Goal: Task Accomplishment & Management: Use online tool/utility

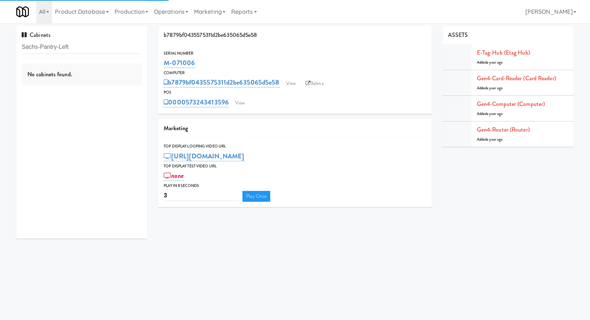
scroll to position [1, 0]
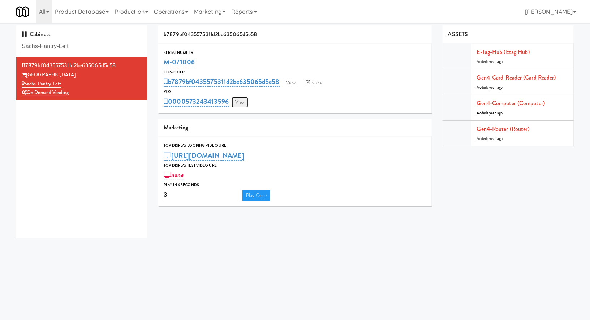
click at [240, 98] on link "View" at bounding box center [240, 102] width 17 height 11
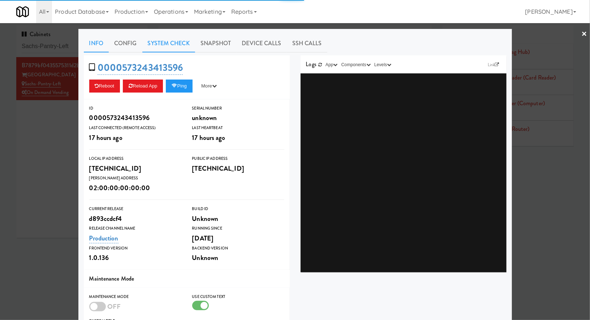
click at [171, 44] on link "System Check" at bounding box center [168, 43] width 53 height 18
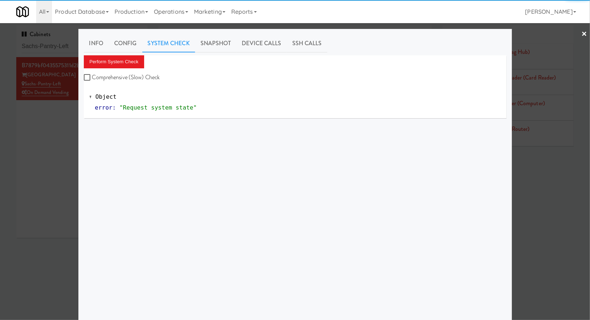
click at [138, 52] on div "Info Config System Check Snapshot Device Calls SSH Calls Perform System Check C…" at bounding box center [295, 180] width 423 height 292
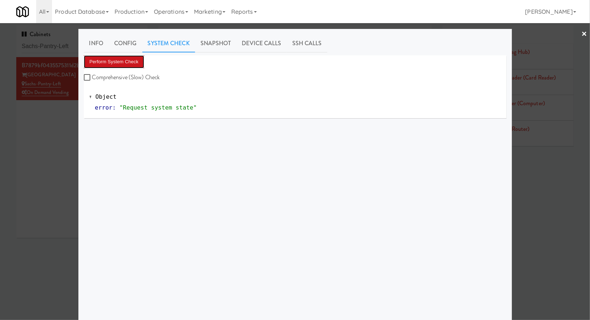
click at [136, 61] on button "Perform System Check" at bounding box center [114, 61] width 61 height 13
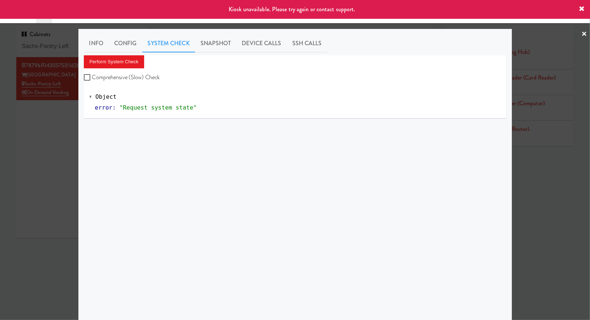
click at [52, 119] on div at bounding box center [295, 160] width 590 height 320
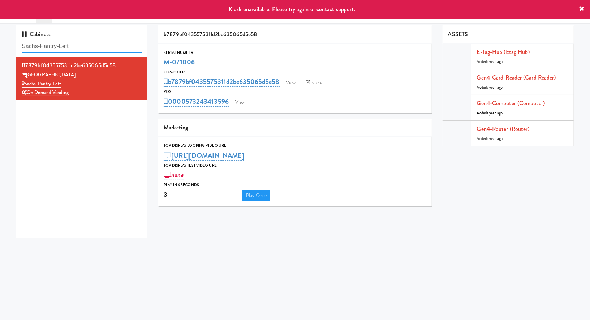
click at [91, 45] on input "Sachs-Pantry-Left" at bounding box center [82, 46] width 120 height 13
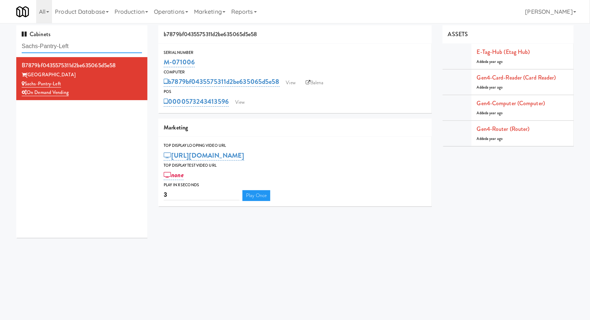
paste input "Cityline- Fridge- Righ"
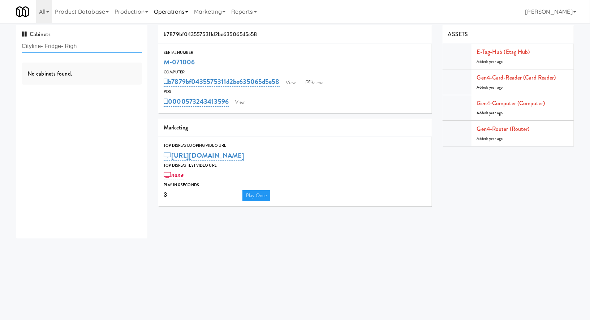
type input "Cityline- Fridge- Righ"
click at [99, 43] on input "Cityline- Fridge- Righ" at bounding box center [82, 46] width 120 height 13
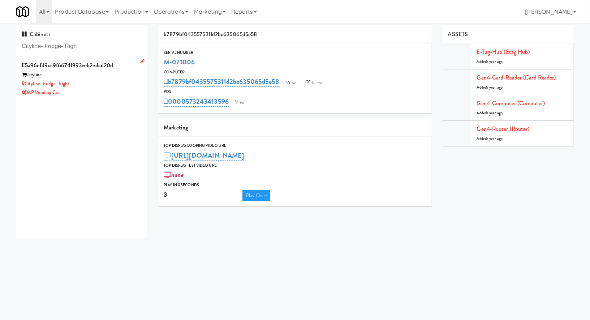
click at [97, 85] on div "Cityline- Fridge- Right" at bounding box center [82, 84] width 120 height 9
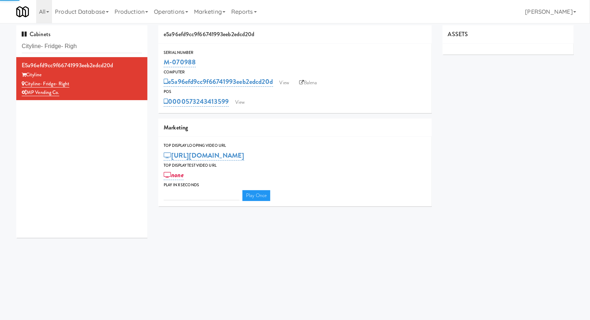
type input "3"
click at [239, 102] on link "View" at bounding box center [240, 102] width 17 height 11
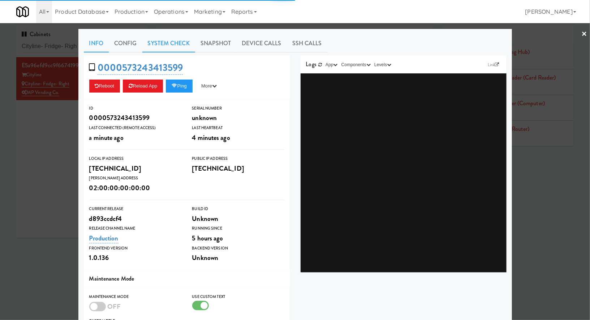
click at [177, 48] on link "System Check" at bounding box center [168, 43] width 53 height 18
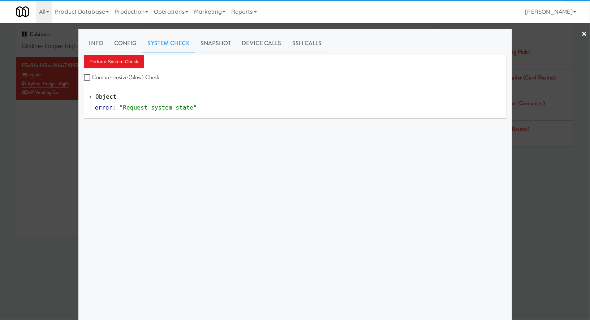
click at [136, 55] on div "Info Config System Check Snapshot Device Calls SSH Calls Perform System Check C…" at bounding box center [295, 180] width 423 height 292
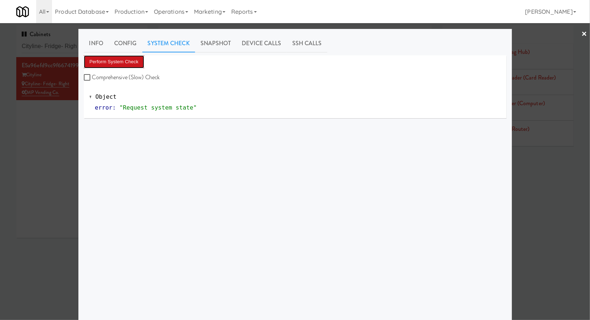
click at [135, 61] on button "Perform System Check" at bounding box center [114, 61] width 61 height 13
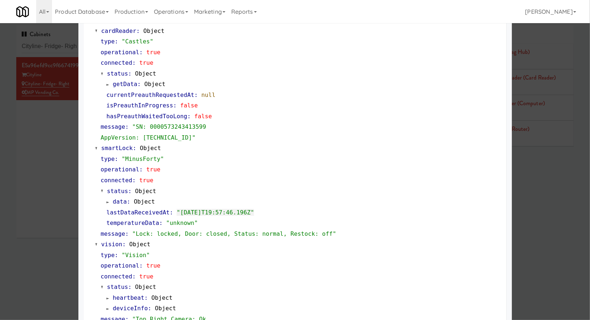
scroll to position [77, 0]
click at [69, 43] on div at bounding box center [295, 160] width 590 height 320
click at [69, 43] on input "Cityline- Fridge- Righ" at bounding box center [82, 46] width 120 height 13
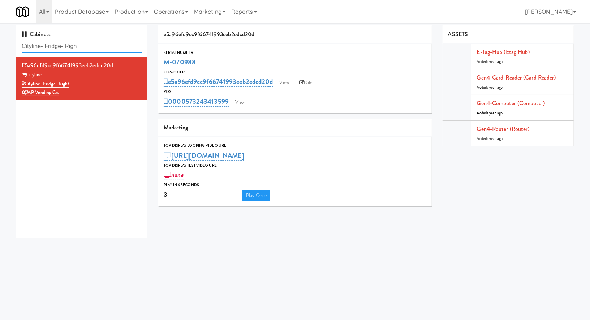
click at [69, 43] on input "Cityline- Fridge- Righ" at bounding box center [82, 46] width 120 height 13
paste input "250 Residences-Pantry"
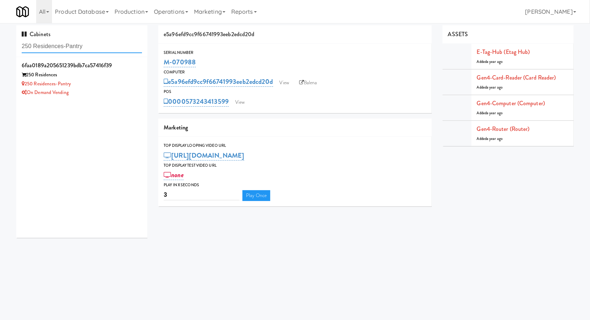
type input "250 Residences-Pantry"
click at [117, 76] on div "250 Residences" at bounding box center [82, 74] width 120 height 9
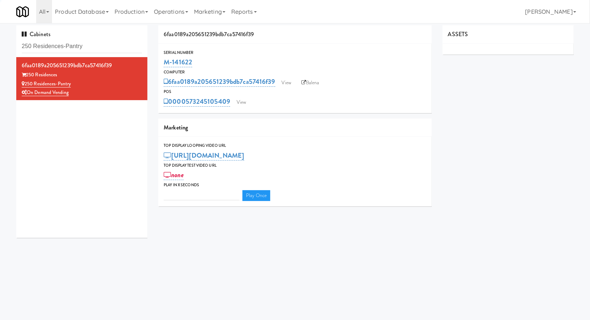
type input "3"
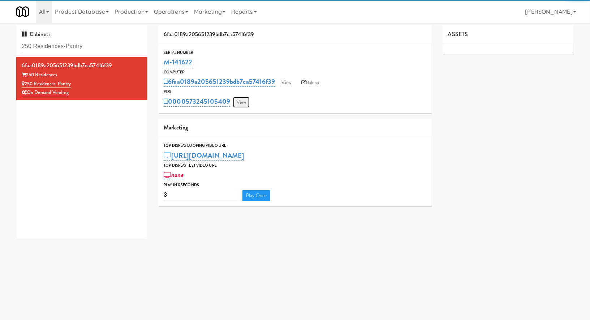
click at [243, 104] on link "View" at bounding box center [241, 102] width 17 height 11
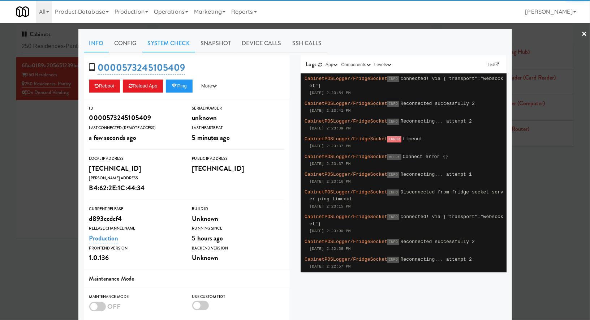
click at [172, 48] on link "System Check" at bounding box center [168, 43] width 53 height 18
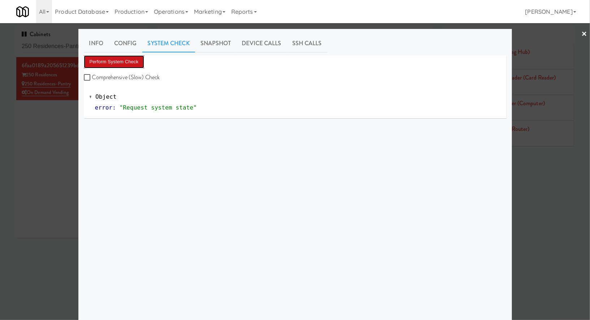
click at [141, 61] on button "Perform System Check" at bounding box center [114, 61] width 61 height 13
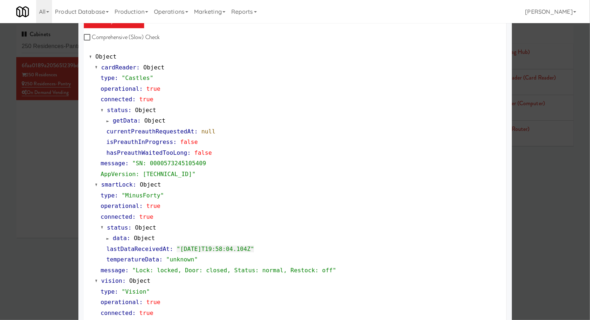
scroll to position [49, 0]
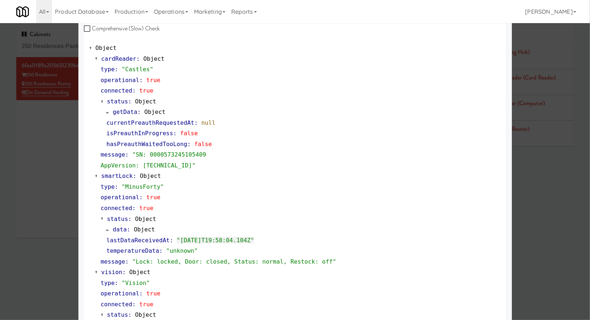
click at [61, 51] on div at bounding box center [295, 160] width 590 height 320
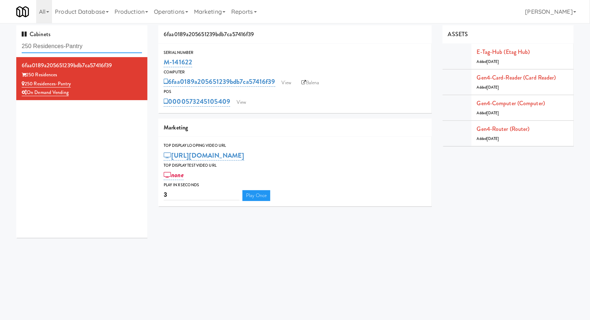
click at [61, 51] on input "250 Residences-Pantry" at bounding box center [82, 46] width 120 height 13
paste input "Legacy - Ambient - Le"
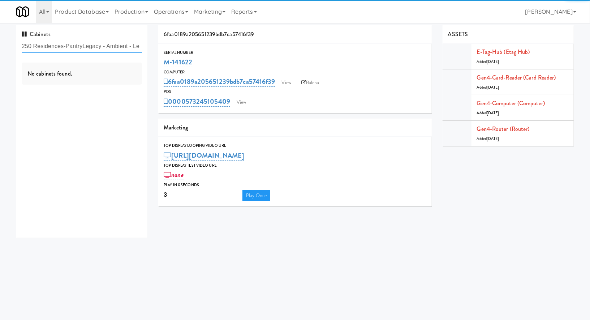
click at [61, 51] on input "250 Residences-PantryLegacy - Ambient - Le" at bounding box center [82, 46] width 120 height 13
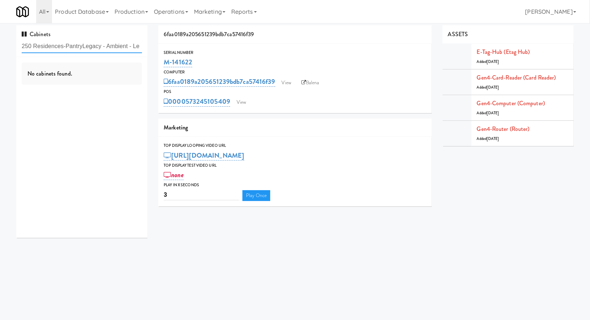
paste input "text"
type input "Legacy - Ambient - Le"
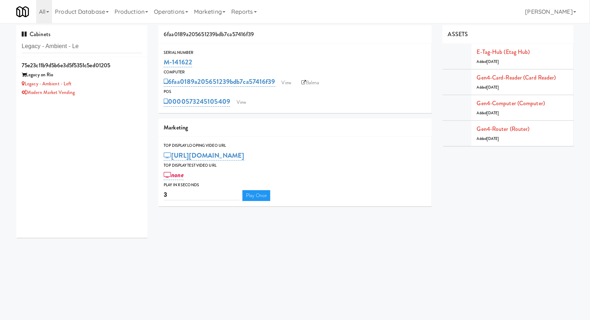
click at [87, 76] on div "Legacy on Rio" at bounding box center [82, 74] width 120 height 9
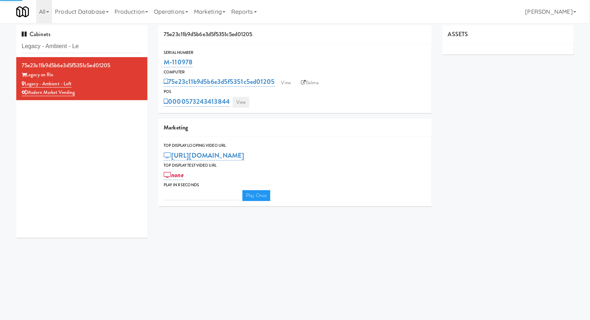
type input "3"
click at [243, 102] on link "View" at bounding box center [241, 102] width 17 height 11
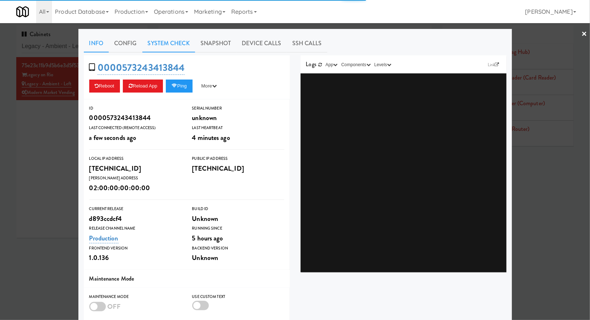
click at [184, 39] on link "System Check" at bounding box center [168, 43] width 53 height 18
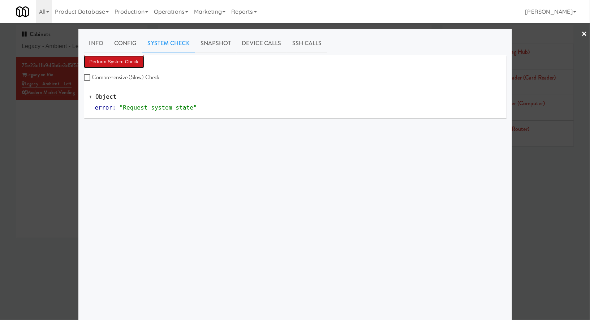
click at [134, 61] on button "Perform System Check" at bounding box center [114, 61] width 61 height 13
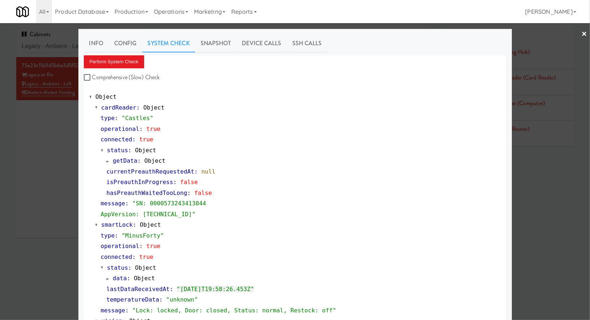
click at [76, 43] on div at bounding box center [295, 160] width 590 height 320
click at [76, 43] on input "Legacy - Ambient - Le" at bounding box center [82, 46] width 120 height 13
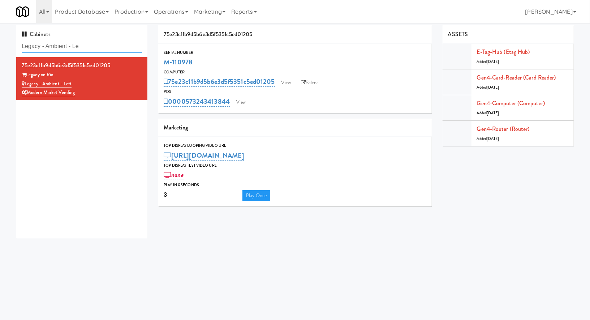
click at [76, 43] on input "Legacy - Ambient - Le" at bounding box center [82, 46] width 120 height 13
paste input "444 Social Main [PERSON_NAME]"
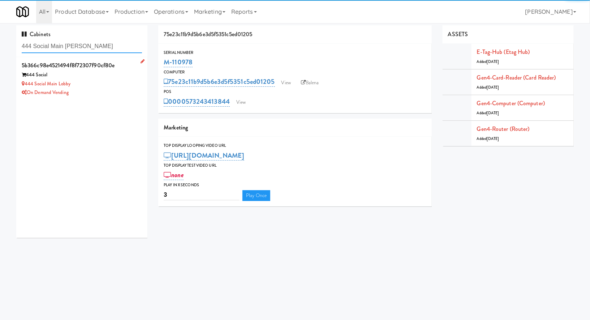
type input "444 Social Main [PERSON_NAME]"
click at [116, 80] on div "444 Social Main Lobby" at bounding box center [82, 84] width 120 height 9
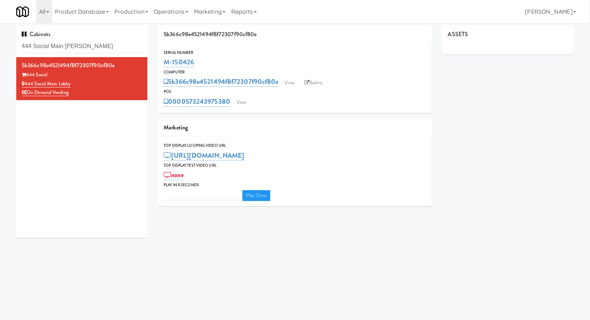
type input "3"
click at [240, 100] on link "View" at bounding box center [241, 102] width 17 height 11
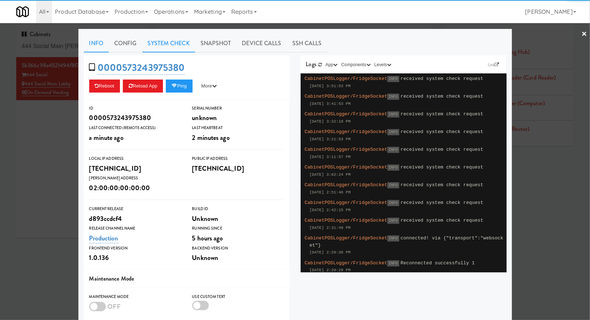
click at [186, 48] on link "System Check" at bounding box center [168, 43] width 53 height 18
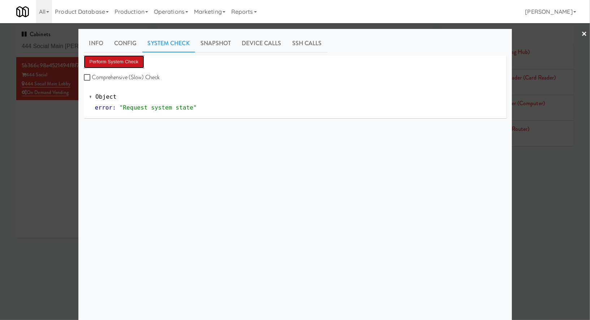
click at [128, 65] on button "Perform System Check" at bounding box center [114, 61] width 61 height 13
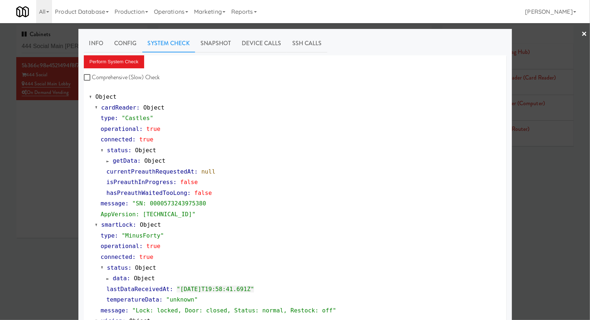
click at [60, 47] on div at bounding box center [295, 160] width 590 height 320
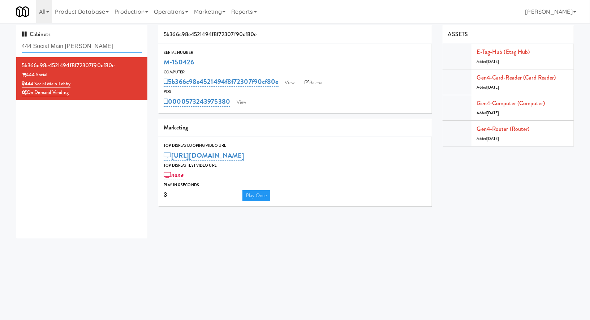
click at [60, 47] on input "444 Social Main [PERSON_NAME]" at bounding box center [82, 46] width 120 height 13
paste input "Laurel (Left)"
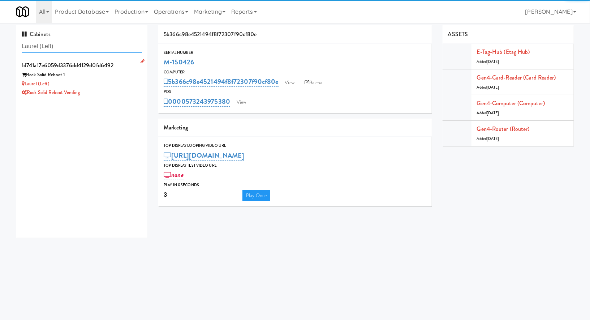
type input "Laurel (Left)"
click at [103, 91] on div "Rock Solid Reboot Vending" at bounding box center [82, 92] width 120 height 9
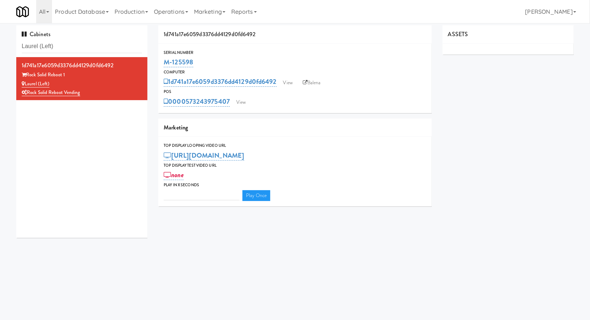
type input "3"
click at [240, 106] on link "View" at bounding box center [241, 102] width 17 height 11
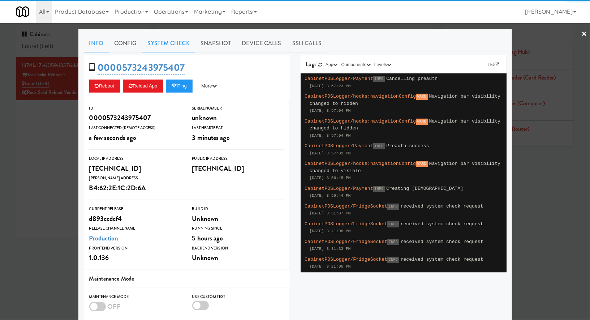
click at [158, 44] on link "System Check" at bounding box center [168, 43] width 53 height 18
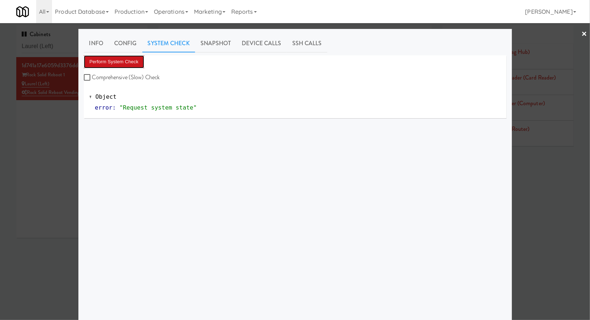
click at [141, 60] on button "Perform System Check" at bounding box center [114, 61] width 61 height 13
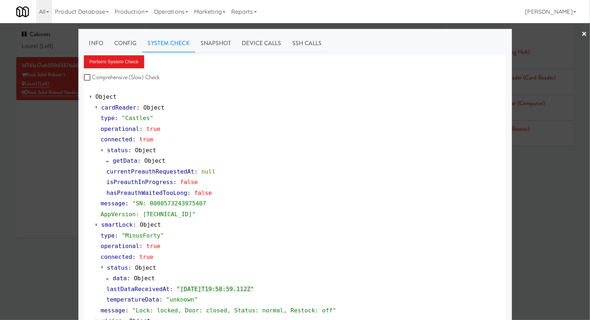
click at [66, 50] on div at bounding box center [295, 160] width 590 height 320
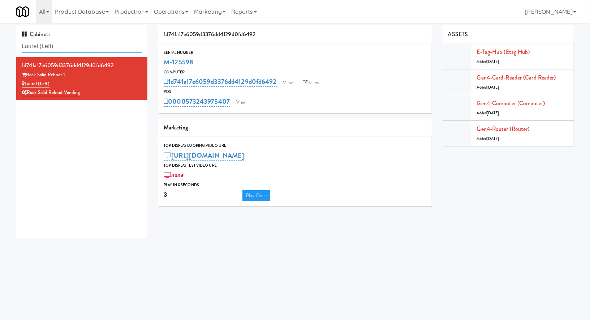
click at [66, 50] on input "Laurel (Left)" at bounding box center [82, 46] width 120 height 13
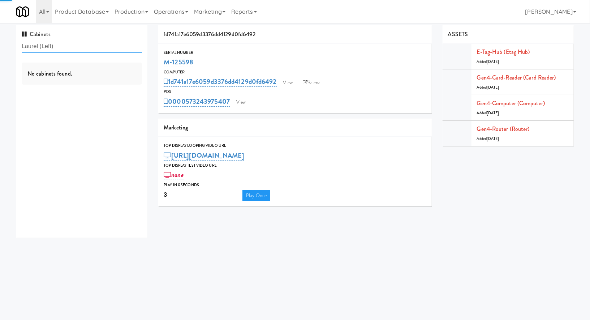
paste input "Waldorf - Coole"
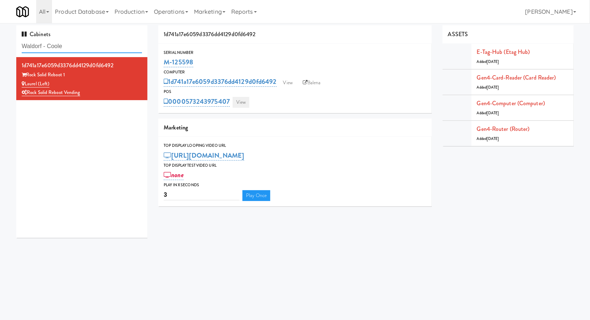
type input "Waldorf - Coole"
click at [241, 106] on link "View" at bounding box center [241, 102] width 17 height 11
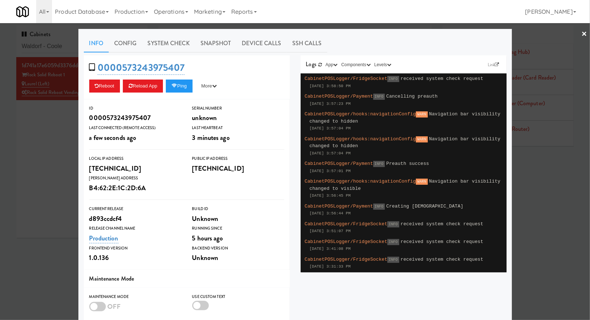
click at [66, 47] on div at bounding box center [295, 160] width 590 height 320
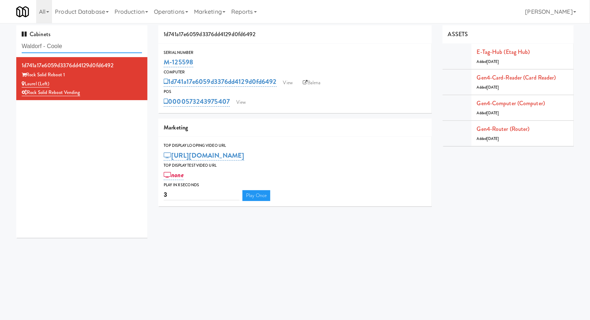
click at [66, 47] on input "Waldorf - Coole" at bounding box center [82, 46] width 120 height 13
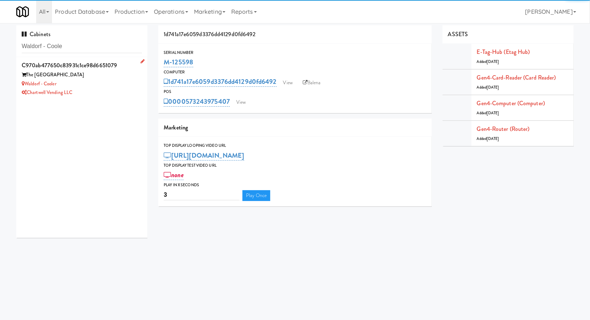
click at [99, 82] on div "Waldorf - Cooler" at bounding box center [82, 84] width 120 height 9
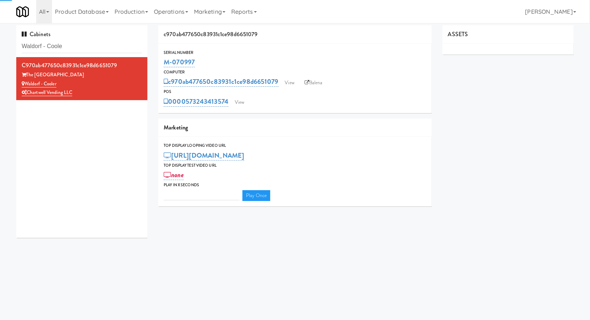
type input "3"
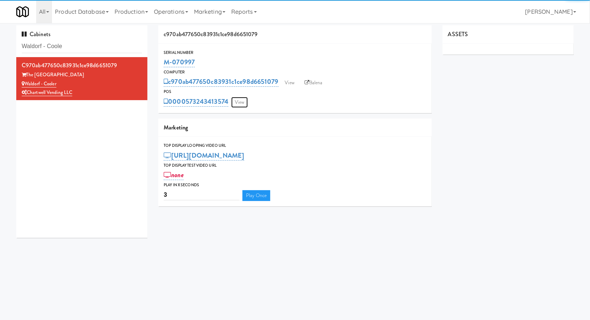
drag, startPoint x: 241, startPoint y: 103, endPoint x: 237, endPoint y: 102, distance: 4.0
click at [241, 103] on link "View" at bounding box center [239, 102] width 17 height 11
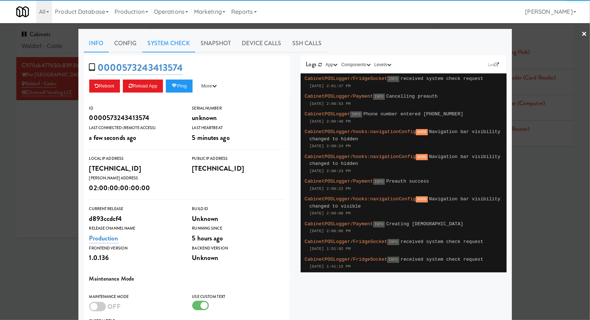
click at [165, 43] on link "System Check" at bounding box center [168, 43] width 53 height 18
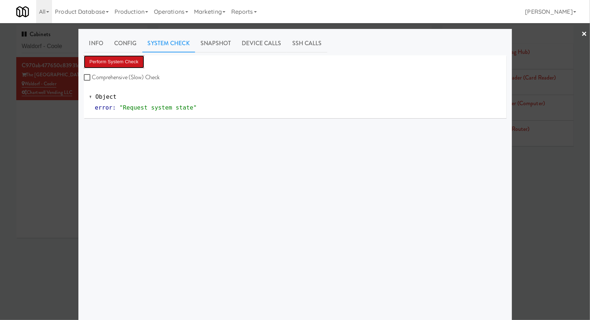
click at [140, 61] on button "Perform System Check" at bounding box center [114, 61] width 61 height 13
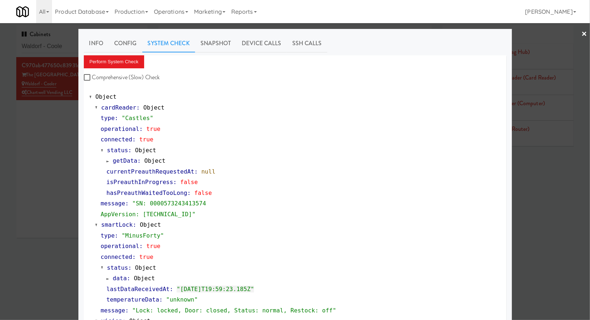
click at [46, 52] on div at bounding box center [295, 160] width 590 height 320
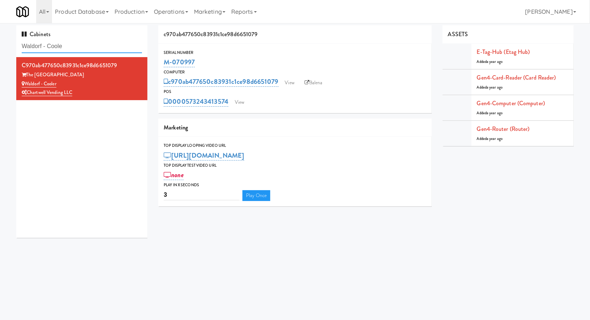
click at [46, 52] on input "Waldorf - Coole" at bounding box center [82, 46] width 120 height 13
paste input "Cold Storage Lofts / Coo"
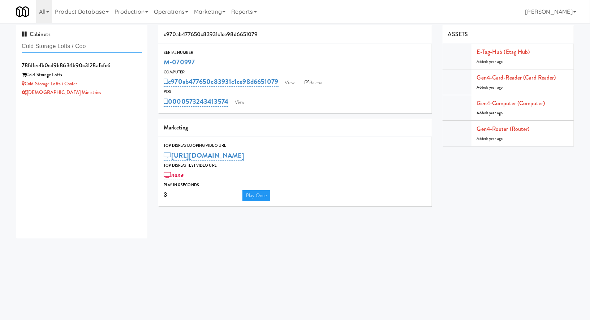
type input "Cold Storage Lofts / Coo"
click at [116, 91] on div "[DEMOGRAPHIC_DATA] Ministries" at bounding box center [82, 92] width 120 height 9
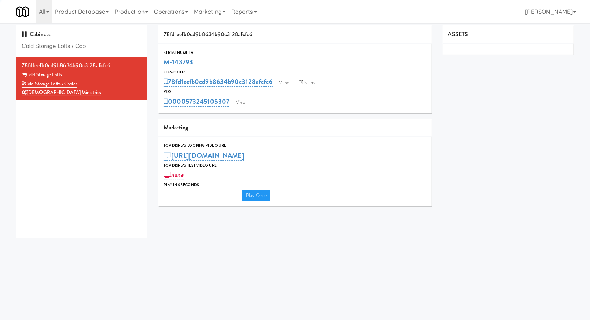
type input "3"
click at [241, 104] on link "View" at bounding box center [240, 102] width 17 height 11
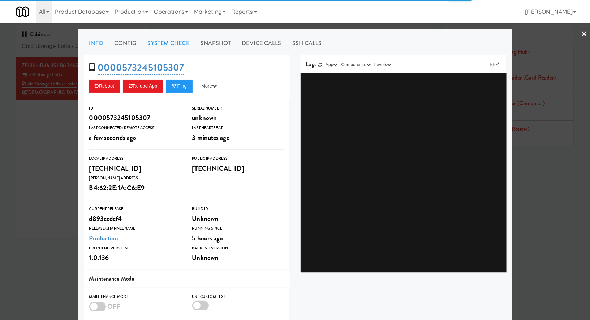
click at [186, 48] on link "System Check" at bounding box center [168, 43] width 53 height 18
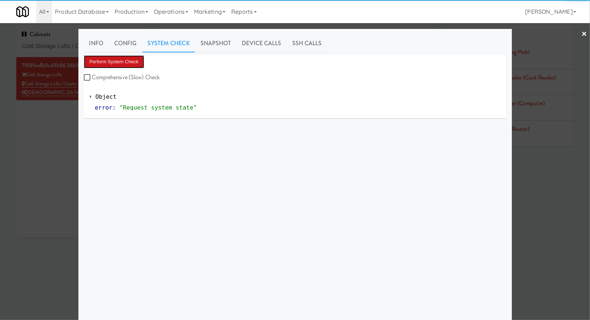
click at [133, 61] on button "Perform System Check" at bounding box center [114, 61] width 61 height 13
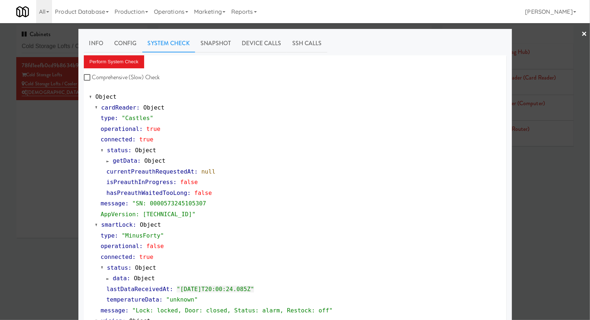
click at [70, 42] on div at bounding box center [295, 160] width 590 height 320
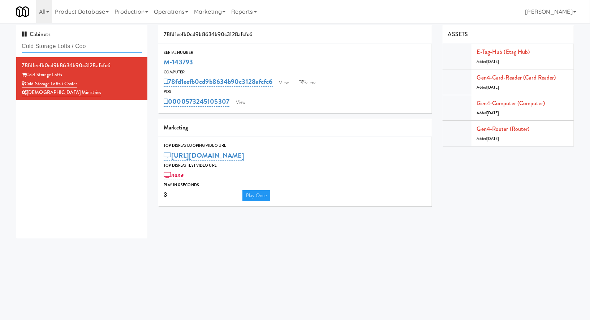
click at [70, 42] on input "Cold Storage Lofts / Coo" at bounding box center [82, 46] width 120 height 13
paste input "[PERSON_NAME] 24,"
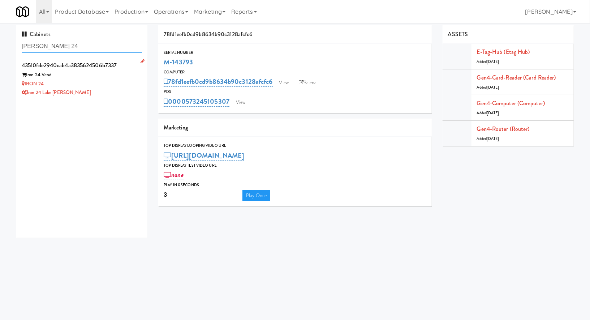
type input "[PERSON_NAME] 24"
click at [100, 85] on div "IRON 24" at bounding box center [82, 84] width 120 height 9
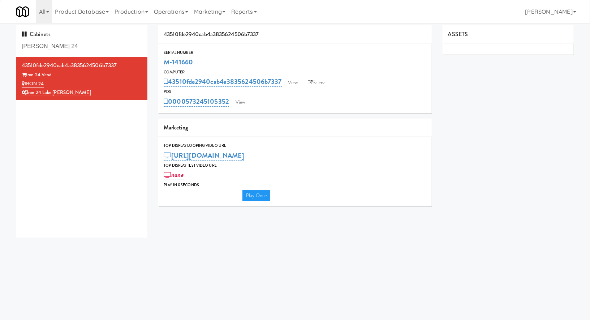
type input "3"
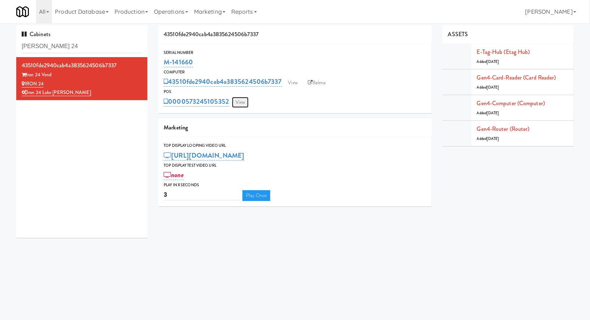
click at [245, 98] on link "View" at bounding box center [240, 102] width 17 height 11
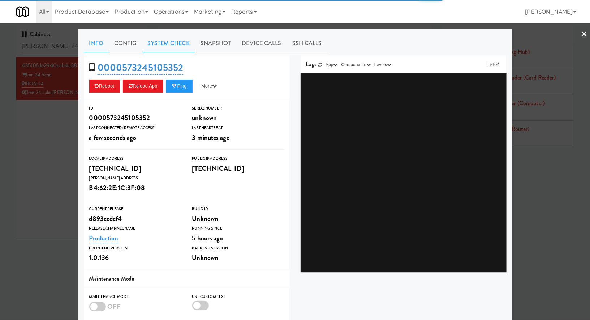
click at [175, 44] on link "System Check" at bounding box center [168, 43] width 53 height 18
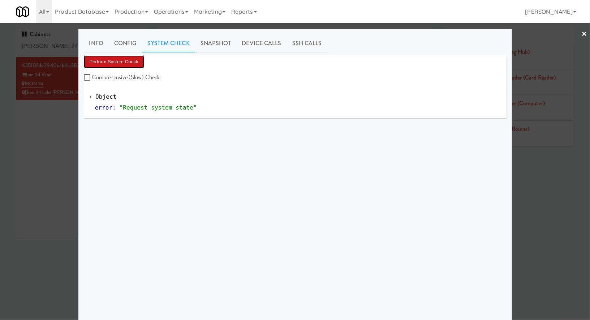
click at [121, 61] on button "Perform System Check" at bounding box center [114, 61] width 61 height 13
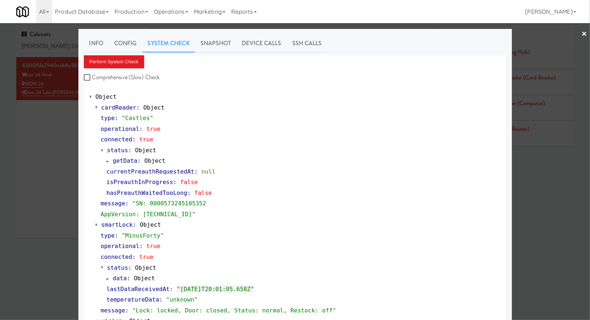
click at [65, 45] on div at bounding box center [295, 160] width 590 height 320
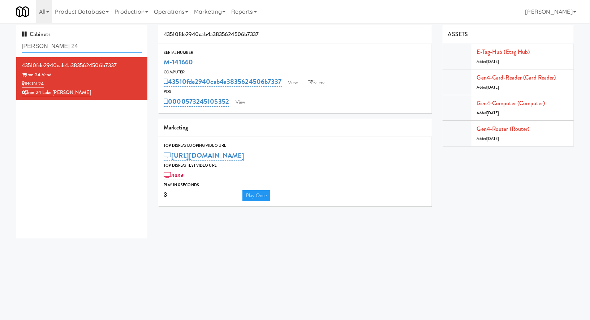
click at [65, 45] on input "[PERSON_NAME] 24" at bounding box center [82, 46] width 120 height 13
paste input "Metropolitan - Cooler - Rig"
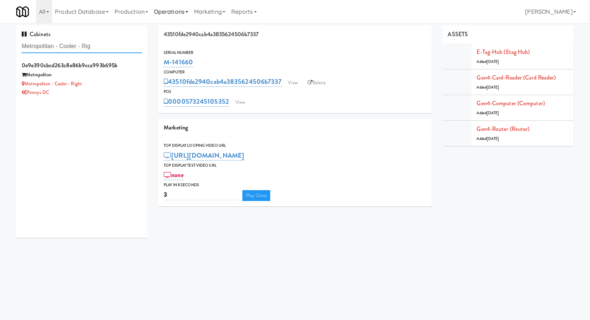
type input "Metropolitan - Cooler - Rig"
click at [118, 88] on div "Pennys DC" at bounding box center [82, 92] width 120 height 9
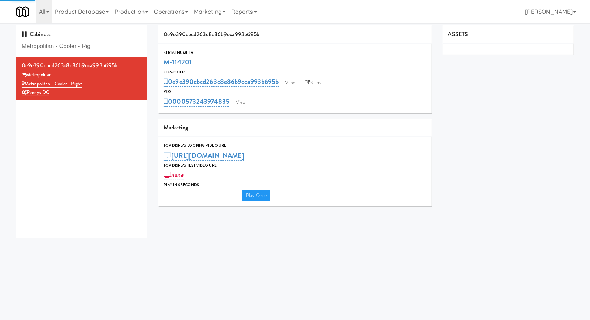
type input "3"
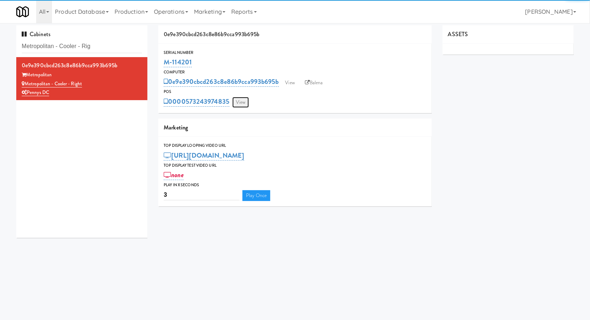
click at [244, 102] on link "View" at bounding box center [240, 102] width 17 height 11
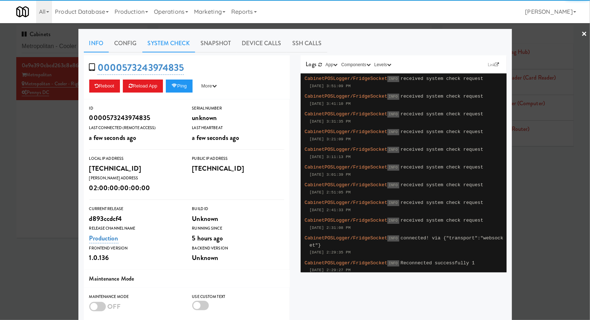
click at [173, 43] on link "System Check" at bounding box center [168, 43] width 53 height 18
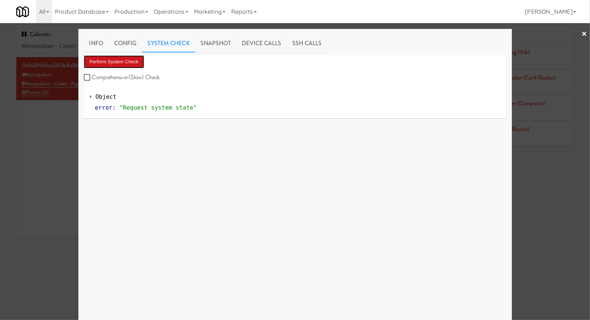
click at [131, 61] on button "Perform System Check" at bounding box center [114, 61] width 61 height 13
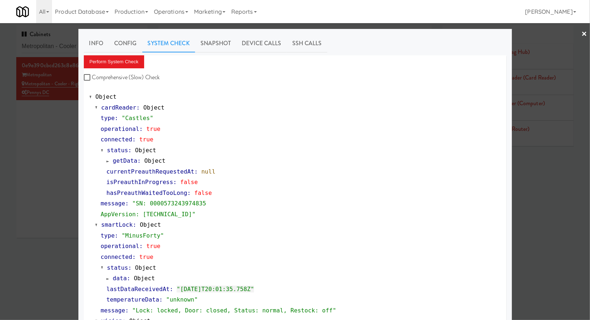
click at [53, 41] on div at bounding box center [295, 160] width 590 height 320
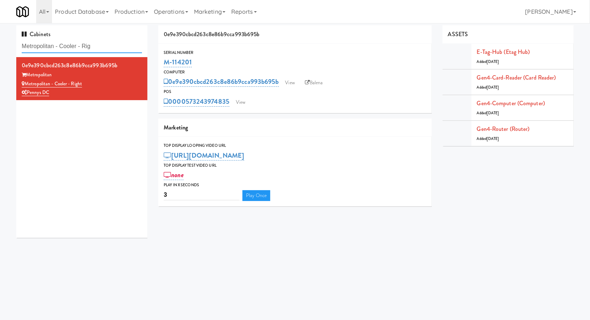
click at [53, 41] on input "Metropolitan - Cooler - Rig" at bounding box center [82, 46] width 120 height 13
paste input "Legacy - Cooler - Ri"
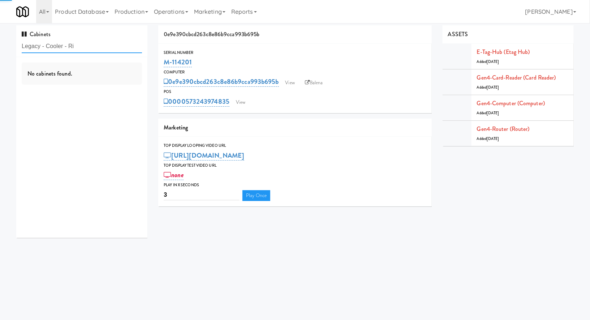
click at [54, 45] on input "Legacy - Cooler - Ri" at bounding box center [82, 46] width 120 height 13
paste input "text"
type input "Legacy - Cooler - Ri"
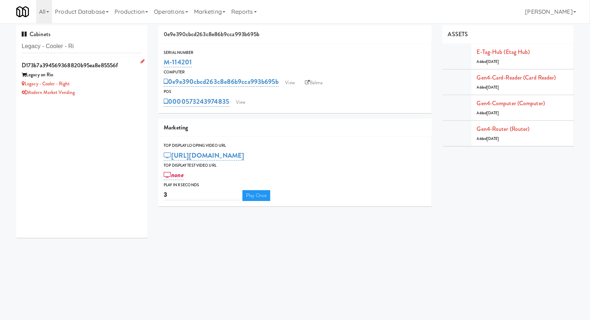
click at [100, 77] on div "Legacy on Rio" at bounding box center [82, 74] width 120 height 9
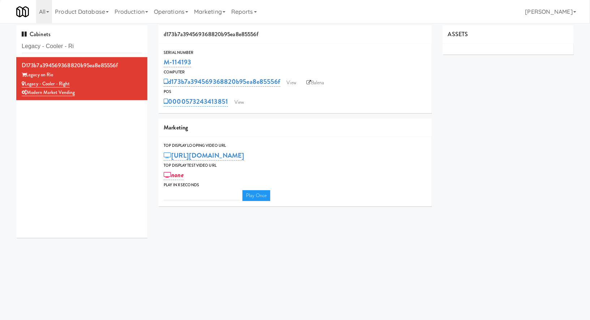
type input "3"
click at [244, 102] on link "View" at bounding box center [239, 102] width 17 height 11
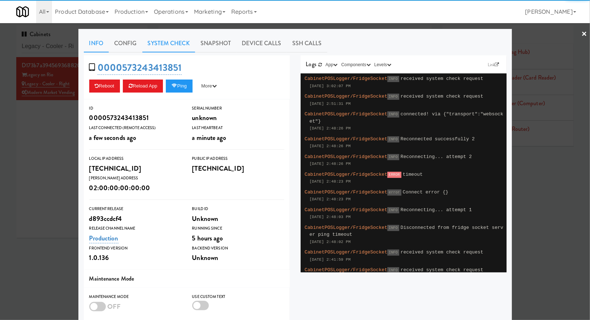
click at [171, 41] on link "System Check" at bounding box center [168, 43] width 53 height 18
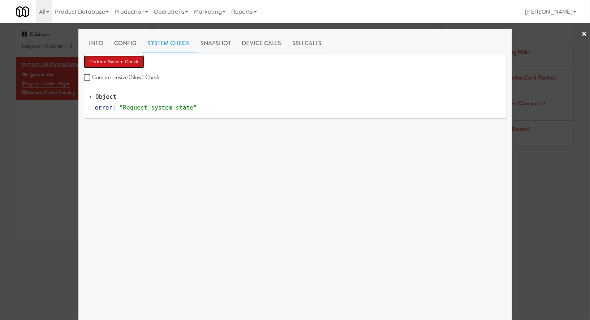
click at [134, 56] on button "Perform System Check" at bounding box center [114, 61] width 61 height 13
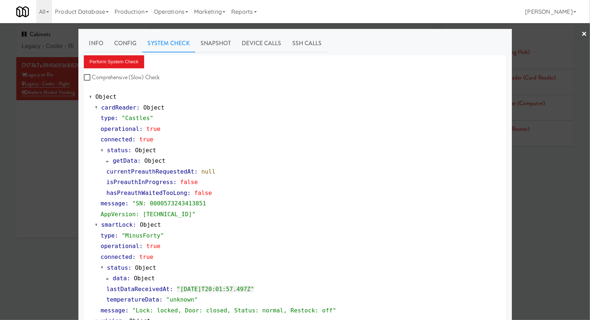
click at [65, 49] on div at bounding box center [295, 160] width 590 height 320
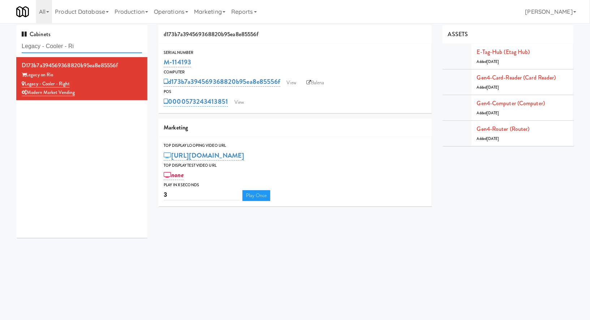
click at [65, 49] on input "Legacy - Cooler - Ri" at bounding box center [82, 46] width 120 height 13
paste input "ichelin - Snack - Righ"
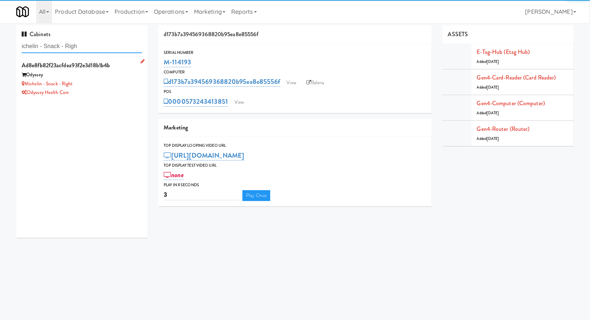
type input "ichelin - Snack - Righ"
click at [117, 81] on div "Michelin - Snack - Right" at bounding box center [82, 84] width 120 height 9
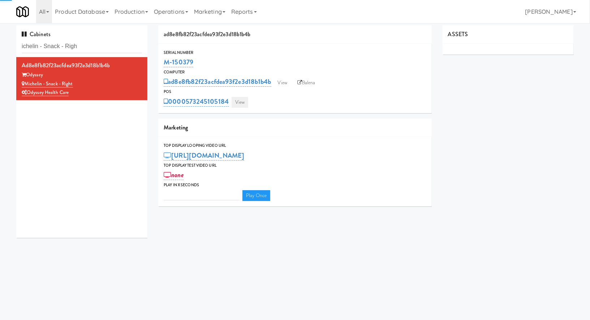
type input "3"
click at [239, 103] on link "View" at bounding box center [240, 102] width 17 height 11
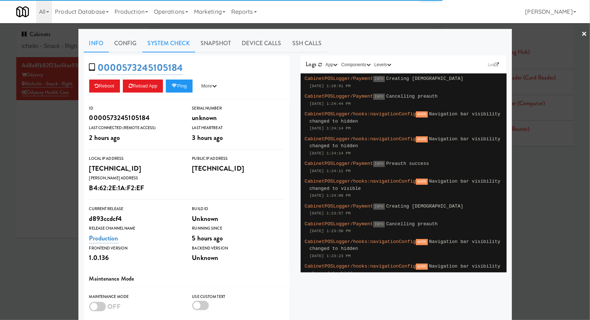
click at [167, 47] on link "System Check" at bounding box center [168, 43] width 53 height 18
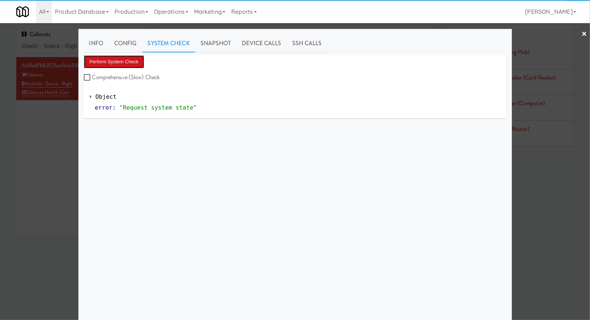
click at [119, 64] on button "Perform System Check" at bounding box center [114, 61] width 61 height 13
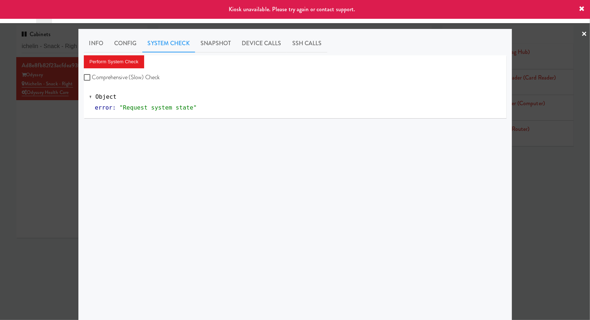
click at [46, 170] on div at bounding box center [295, 160] width 590 height 320
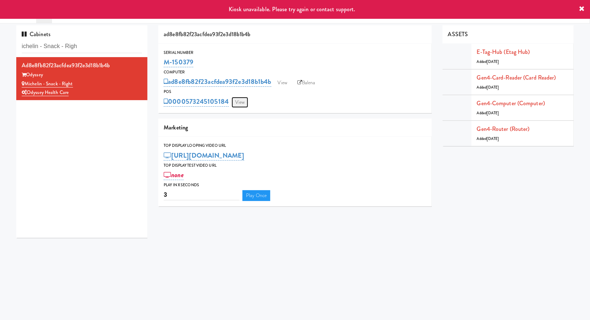
click at [244, 101] on link "View" at bounding box center [240, 102] width 17 height 11
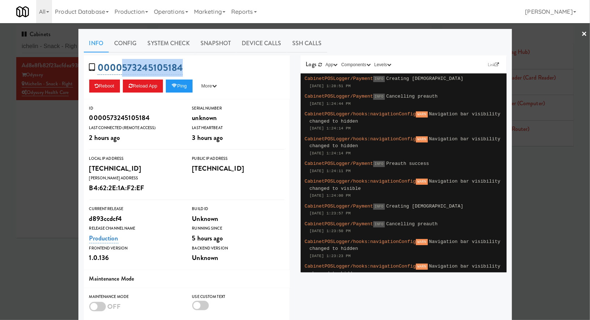
drag, startPoint x: 190, startPoint y: 66, endPoint x: 122, endPoint y: 66, distance: 67.9
click at [122, 66] on div "0000573245105184 Reboot Reload App Ping More Ping Server Restart Server Force R…" at bounding box center [187, 77] width 206 height 44
copy link "573245105184"
click at [66, 45] on div at bounding box center [295, 160] width 590 height 320
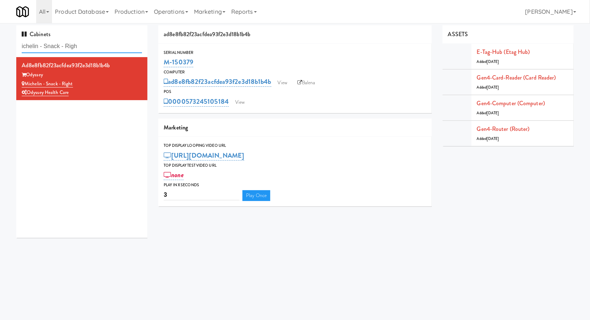
click at [66, 45] on input "ichelin - Snack - Righ" at bounding box center [82, 46] width 120 height 13
paste input "680 LSD Cooler"
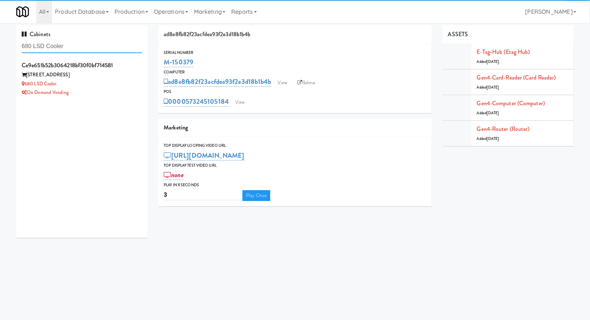
type input "680 LSD Cooler"
click at [115, 84] on div "680 LSD Cooler" at bounding box center [82, 84] width 120 height 9
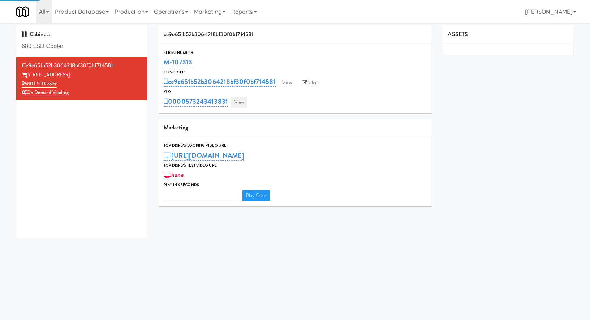
type input "3"
click at [242, 100] on link "View" at bounding box center [239, 102] width 17 height 11
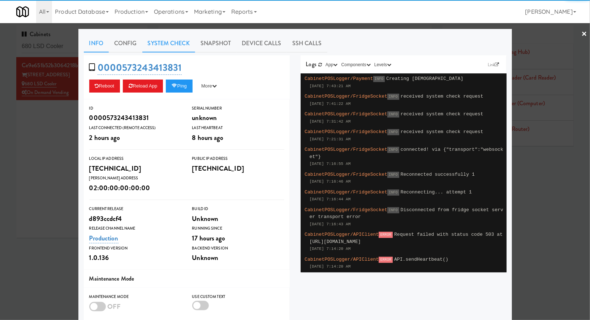
click at [177, 52] on link "System Check" at bounding box center [168, 43] width 53 height 18
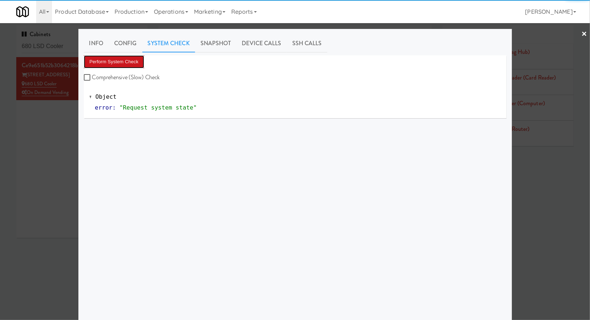
click at [140, 62] on button "Perform System Check" at bounding box center [114, 61] width 61 height 13
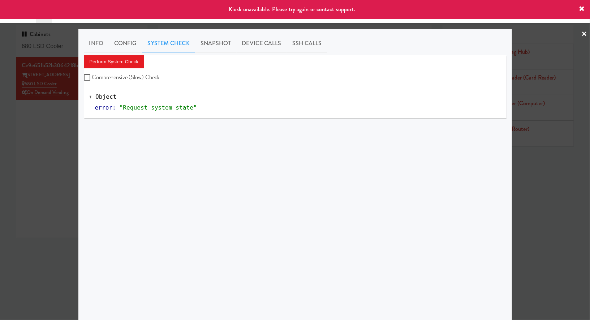
click at [59, 126] on div at bounding box center [295, 160] width 590 height 320
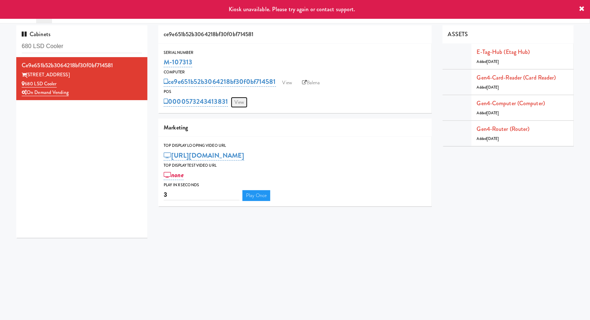
click at [239, 103] on link "View" at bounding box center [239, 102] width 17 height 11
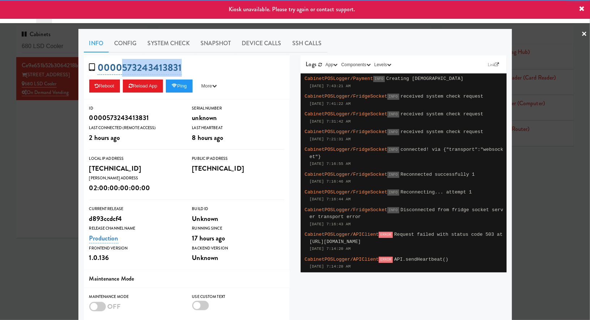
drag, startPoint x: 213, startPoint y: 67, endPoint x: 122, endPoint y: 69, distance: 91.5
click at [122, 69] on div "0000573243413831 Reboot Reload App Ping More Ping Server Restart Server Force R…" at bounding box center [187, 77] width 206 height 44
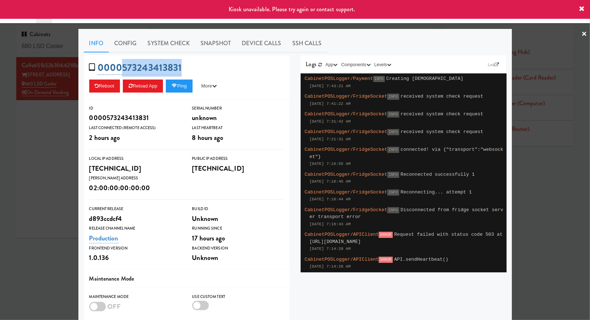
copy link "573243413831"
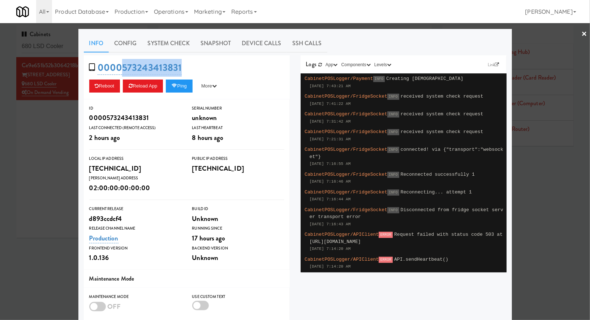
click at [56, 51] on div at bounding box center [295, 160] width 590 height 320
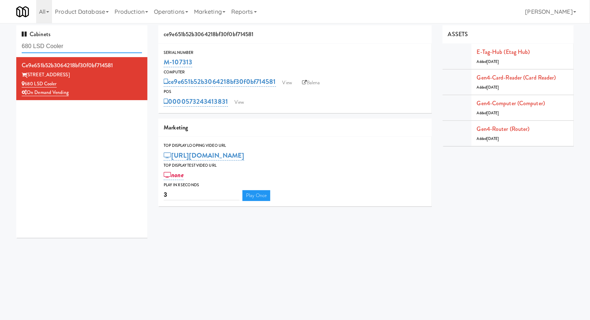
click at [56, 51] on input "680 LSD Cooler" at bounding box center [82, 46] width 120 height 13
paste input "ackensack Police Department-FTB"
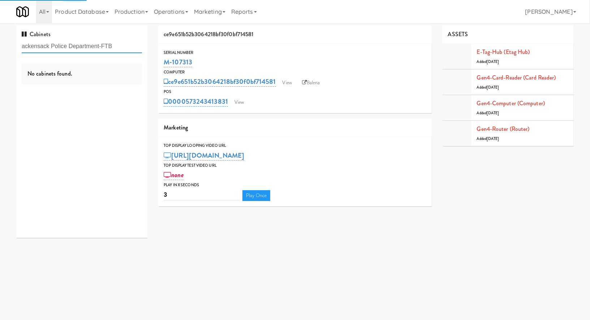
type input "ackensack Police Department-FTB"
click at [116, 86] on div "No cabinets found." at bounding box center [81, 147] width 131 height 181
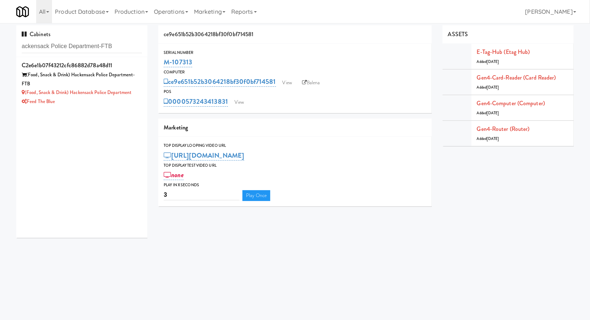
click at [116, 86] on div "(Food, Snack & Drink) Hackensack Police Department-FTB" at bounding box center [82, 79] width 120 height 18
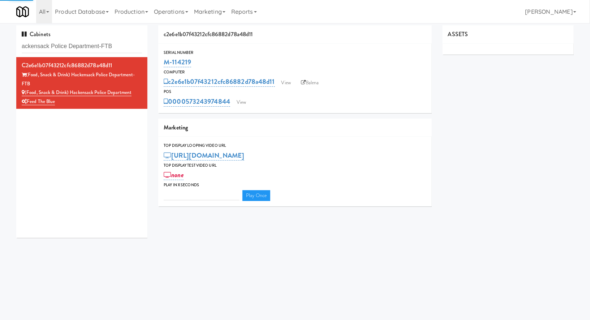
type input "3"
click at [246, 105] on link "View" at bounding box center [241, 102] width 17 height 11
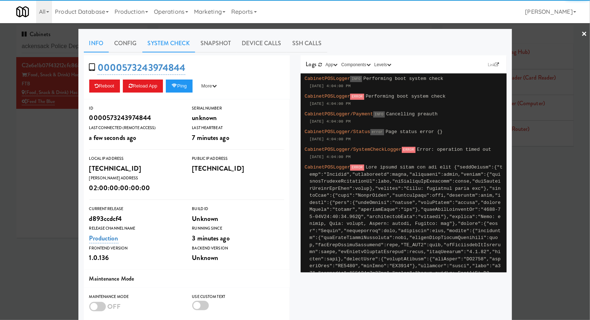
click at [188, 46] on link "System Check" at bounding box center [168, 43] width 53 height 18
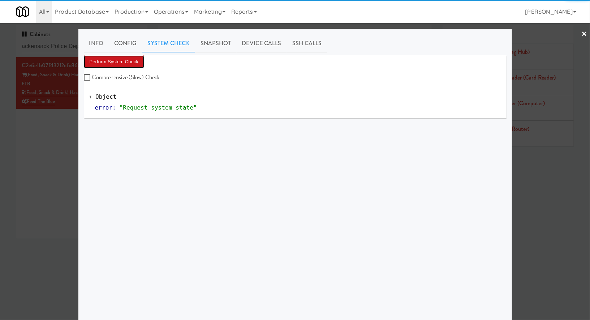
click at [130, 60] on button "Perform System Check" at bounding box center [114, 61] width 61 height 13
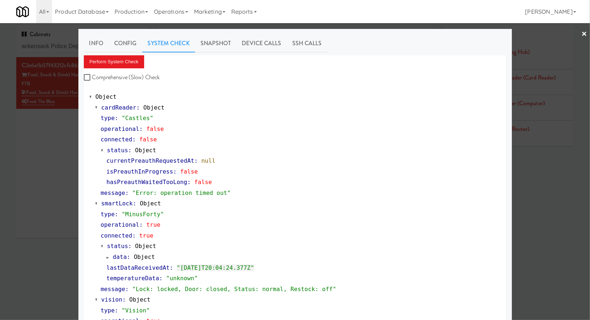
click at [39, 151] on div at bounding box center [295, 160] width 590 height 320
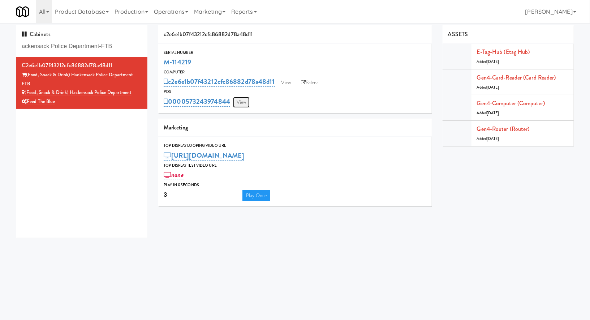
click at [244, 102] on link "View" at bounding box center [241, 102] width 17 height 11
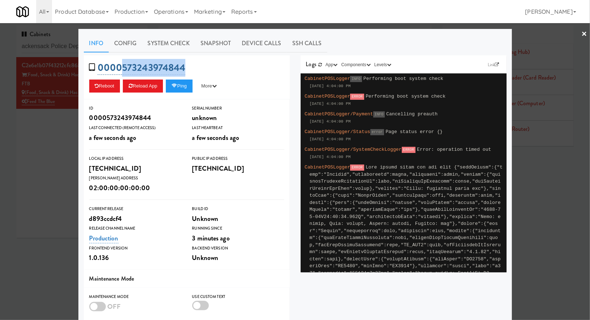
drag, startPoint x: 192, startPoint y: 68, endPoint x: 121, endPoint y: 66, distance: 71.2
click at [121, 66] on div "0000573243974844 Reboot Reload App Ping More Ping Server Restart Server Force R…" at bounding box center [187, 77] width 206 height 44
copy link "573243974844"
click at [51, 124] on div at bounding box center [295, 160] width 590 height 320
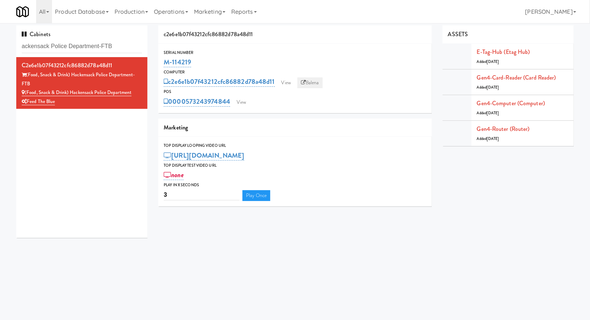
click at [308, 81] on link "Balena" at bounding box center [309, 82] width 25 height 11
click at [79, 44] on input "ackensack Police Department-FTB" at bounding box center [82, 46] width 120 height 13
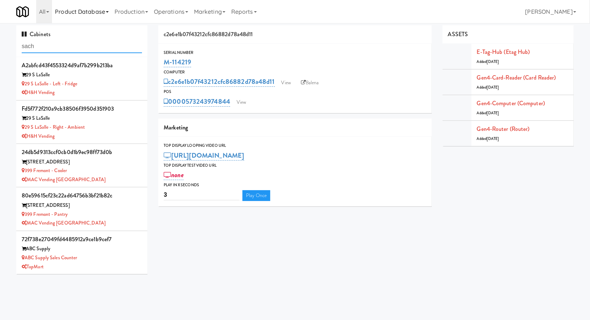
scroll to position [642, 0]
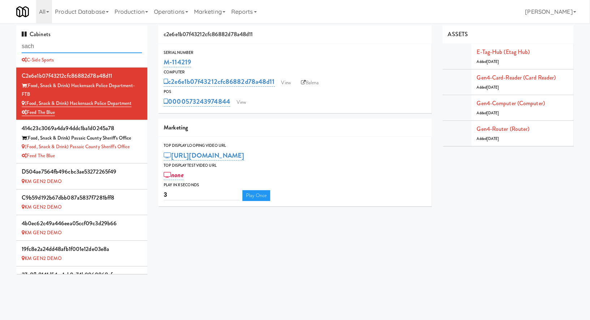
click at [76, 47] on input "sach" at bounding box center [82, 46] width 120 height 13
paste input "Armada Combo Un"
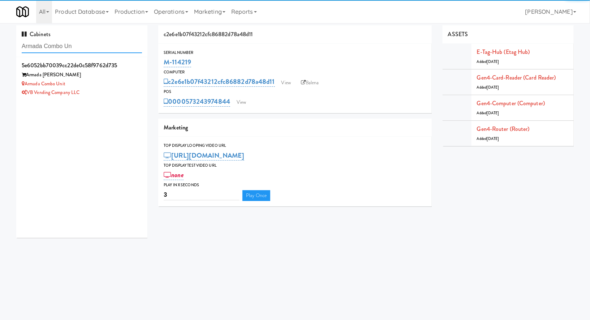
type input "Armada Combo Un"
click at [116, 87] on div "Armada Combo Unit" at bounding box center [82, 84] width 120 height 9
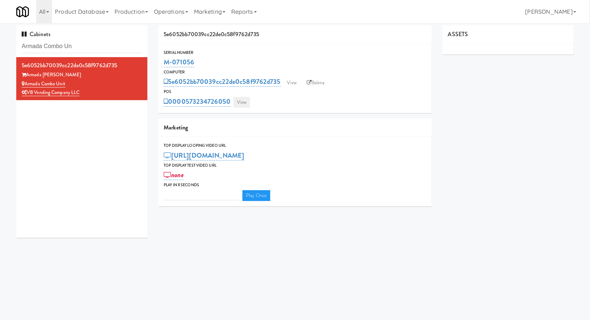
type input "3"
click at [249, 103] on link "View" at bounding box center [241, 102] width 17 height 11
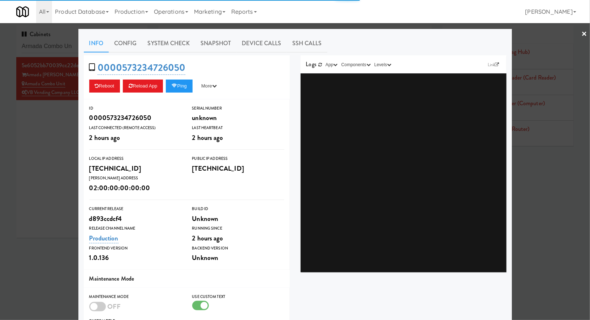
click at [186, 46] on link "System Check" at bounding box center [168, 43] width 53 height 18
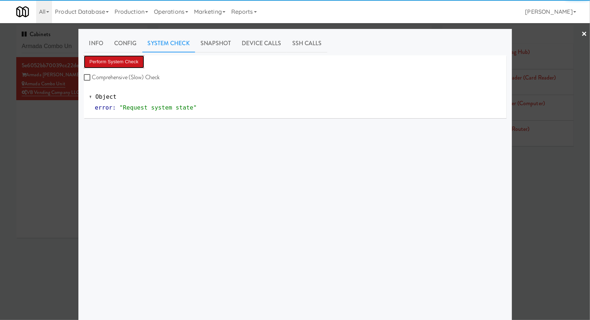
click at [133, 62] on button "Perform System Check" at bounding box center [114, 61] width 61 height 13
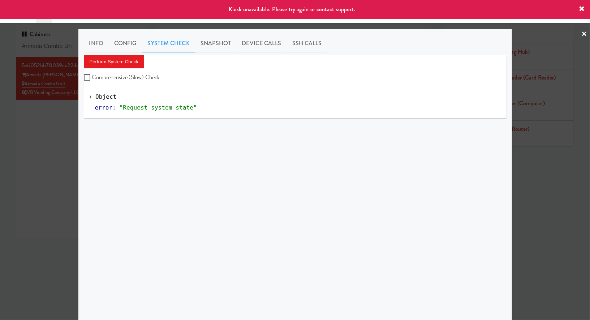
click at [38, 130] on div at bounding box center [295, 160] width 590 height 320
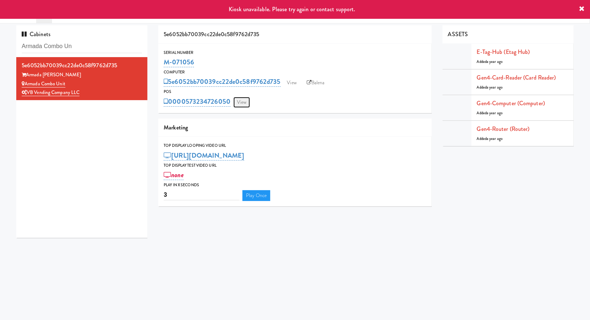
click at [243, 104] on link "View" at bounding box center [241, 102] width 17 height 11
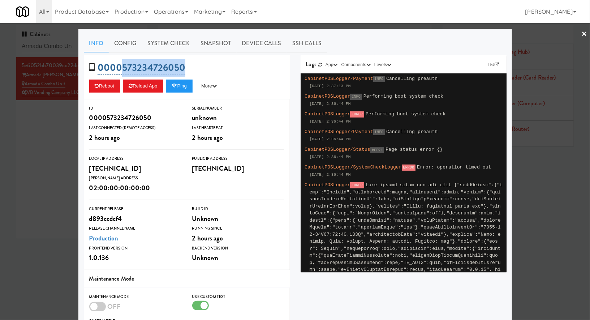
drag, startPoint x: 194, startPoint y: 72, endPoint x: 121, endPoint y: 66, distance: 73.2
click at [121, 66] on div "0000573234726050 Reboot Reload App Ping More Ping Server Restart Server Force R…" at bounding box center [187, 77] width 206 height 44
copy link "573234726050"
click at [29, 149] on div at bounding box center [295, 160] width 590 height 320
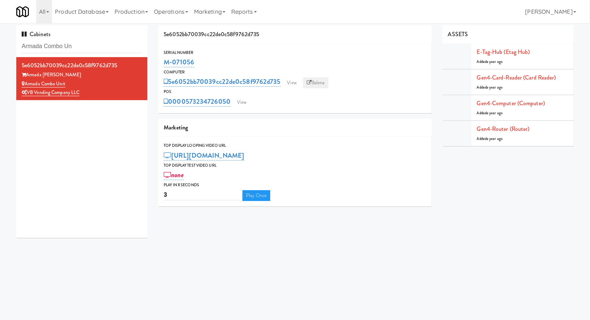
click at [318, 82] on link "Balena" at bounding box center [315, 82] width 25 height 11
drag, startPoint x: 203, startPoint y: 62, endPoint x: 166, endPoint y: 62, distance: 37.2
click at [166, 62] on div "M-071056" at bounding box center [295, 62] width 263 height 12
copy link "M-071056"
click at [83, 46] on input "Armada Combo Un" at bounding box center [82, 46] width 120 height 13
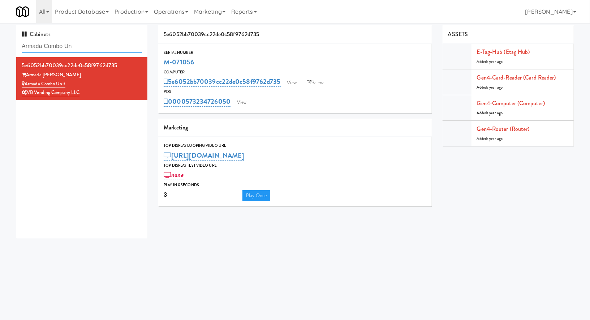
click at [83, 46] on input "Armada Combo Un" at bounding box center [82, 46] width 120 height 13
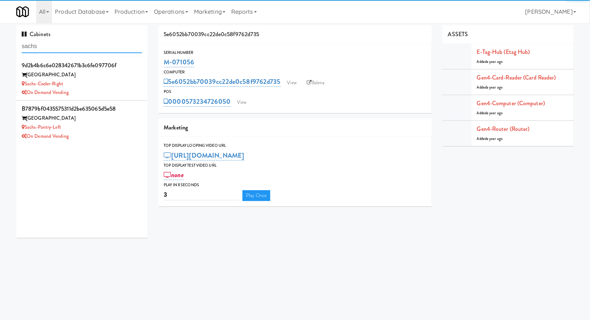
type input "sachs"
click at [94, 132] on div "On Demand Vending" at bounding box center [82, 136] width 120 height 9
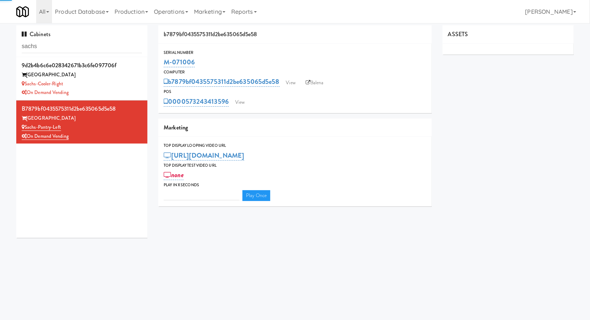
type input "3"
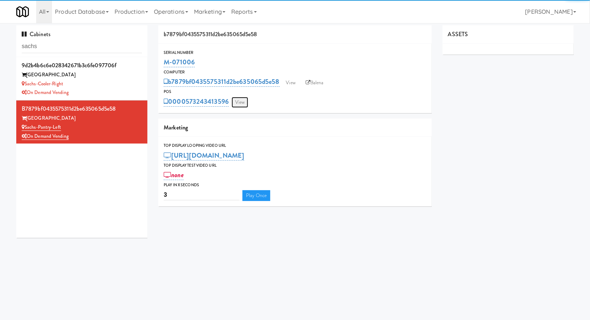
click at [241, 106] on link "View" at bounding box center [240, 102] width 17 height 11
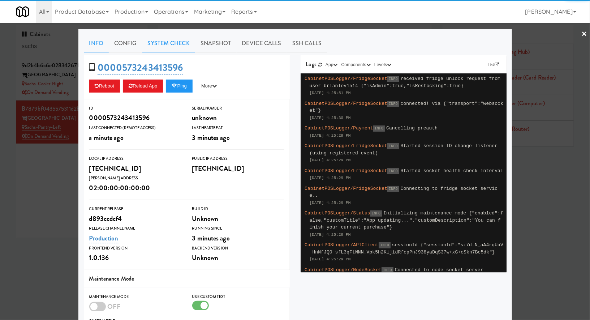
click at [172, 48] on link "System Check" at bounding box center [168, 43] width 53 height 18
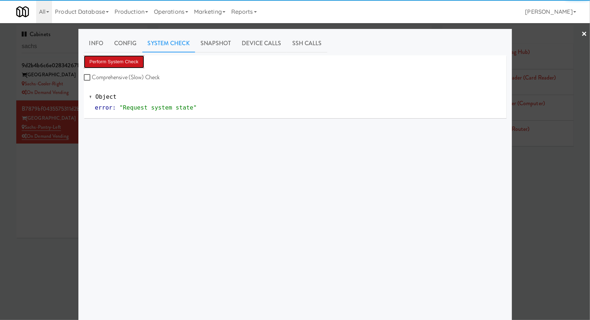
click at [133, 57] on button "Perform System Check" at bounding box center [114, 61] width 61 height 13
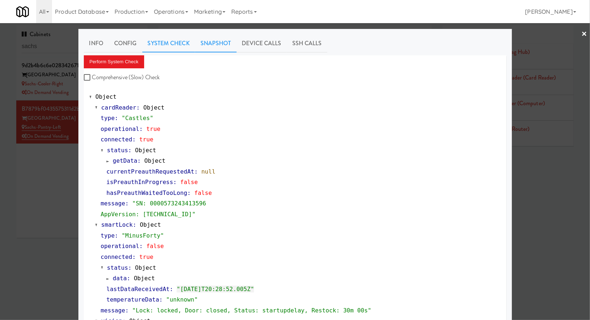
click at [225, 46] on link "Snapshot" at bounding box center [216, 43] width 42 height 18
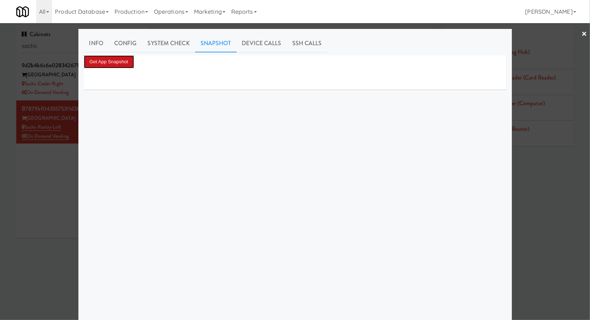
click at [121, 59] on button "Get App Snapshot" at bounding box center [109, 61] width 50 height 13
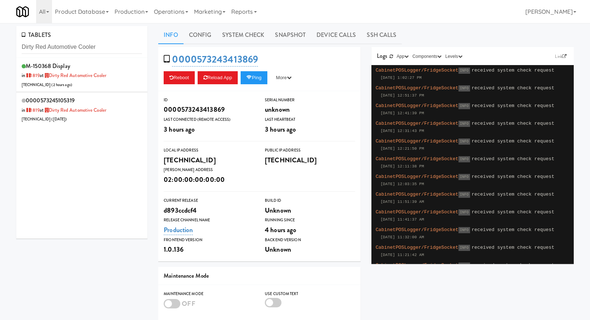
click at [52, 44] on input "Dirty Red Automotive Cooler" at bounding box center [82, 46] width 120 height 13
type input "Cold Storage Lofts / Coo"
click at [117, 114] on div "0000573245105307 in 1765 at Cold Storage Lofts / Cooler 206.0.69.124 ( 11 minut…" at bounding box center [82, 109] width 120 height 29
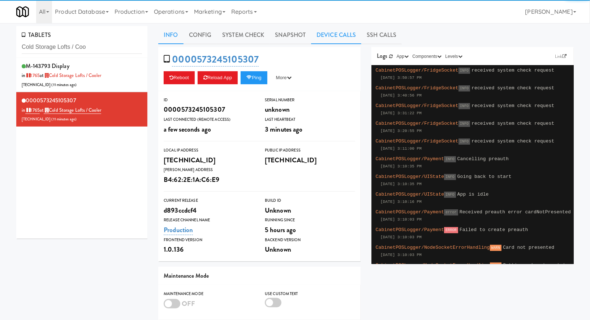
click at [324, 37] on link "Device Calls" at bounding box center [336, 35] width 50 height 18
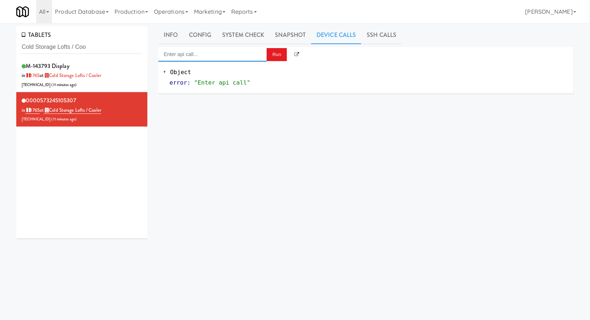
click at [243, 55] on input "Enter api call..." at bounding box center [212, 54] width 108 height 14
click at [253, 73] on div "http://localhost:3000/cooler/restocking-mode/enable" at bounding box center [213, 74] width 98 height 9
type input "Cooler: Enable Restocking"
click at [277, 51] on button "Run" at bounding box center [277, 54] width 20 height 13
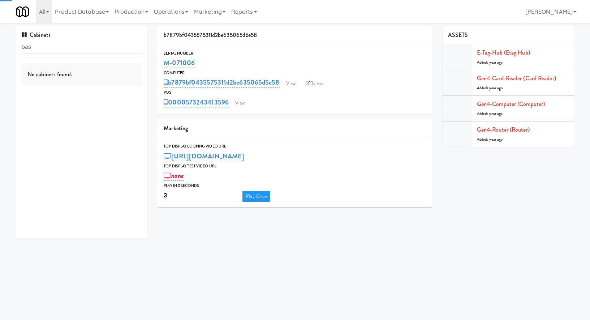
scroll to position [1, 0]
type input "oasis"
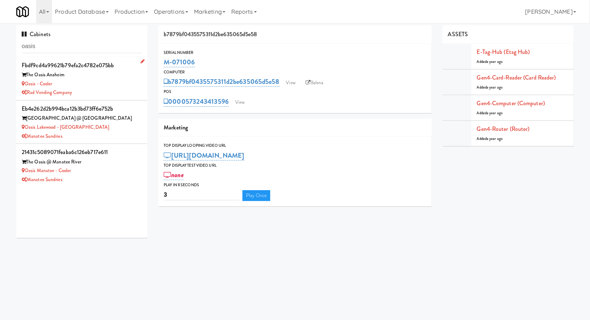
click at [104, 74] on div "The Oasis Anaheim" at bounding box center [82, 74] width 120 height 9
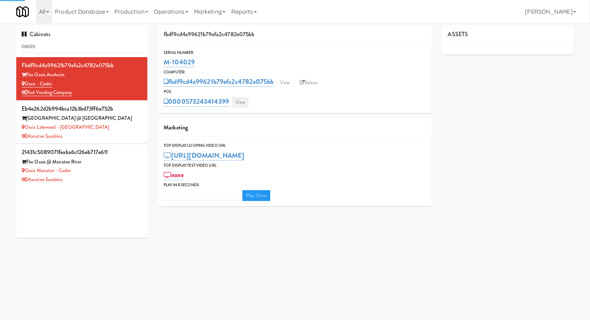
type input "3"
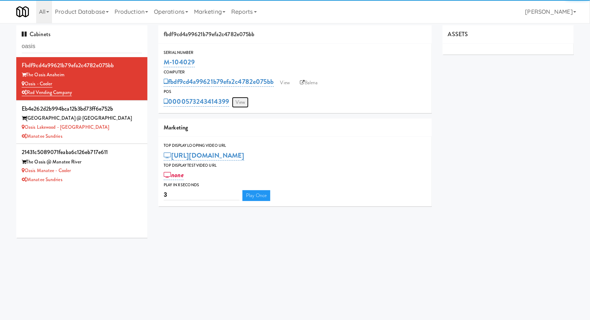
click at [237, 105] on link "View" at bounding box center [240, 102] width 17 height 11
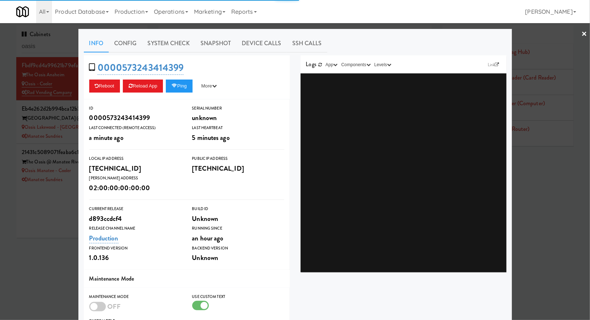
click at [179, 44] on link "System Check" at bounding box center [168, 43] width 53 height 18
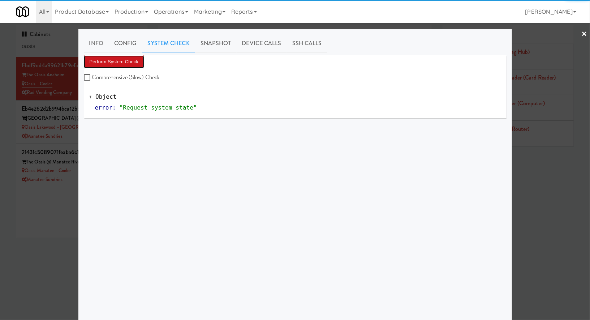
click at [133, 59] on button "Perform System Check" at bounding box center [114, 61] width 61 height 13
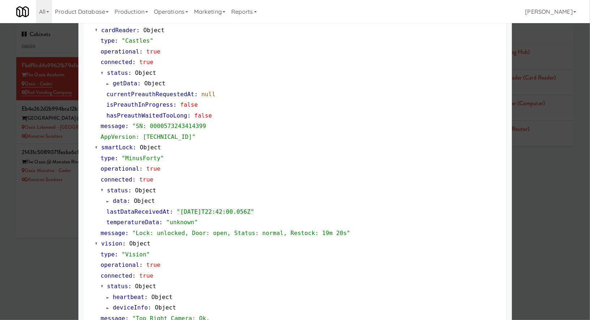
scroll to position [118, 0]
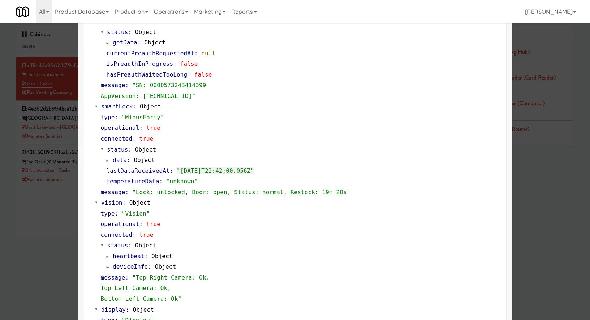
click at [61, 229] on div at bounding box center [295, 160] width 590 height 320
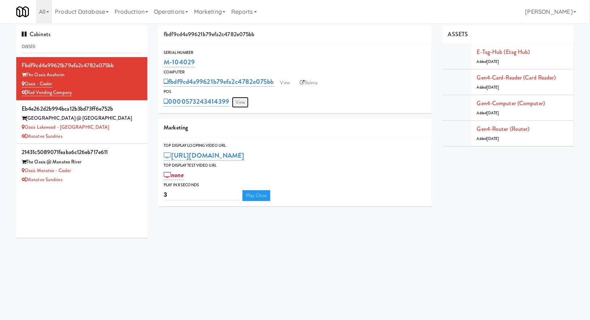
click at [246, 101] on link "View" at bounding box center [240, 102] width 17 height 11
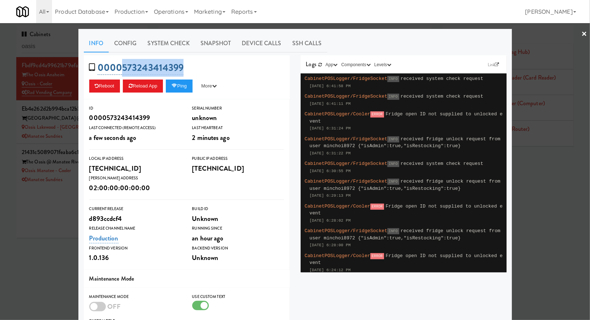
drag, startPoint x: 192, startPoint y: 67, endPoint x: 124, endPoint y: 69, distance: 68.0
click at [124, 69] on div "0000573243414399 Reboot Reload App Ping More Ping Server Restart Server Force R…" at bounding box center [187, 77] width 206 height 44
copy link "573243414399"
